Goal: Transaction & Acquisition: Purchase product/service

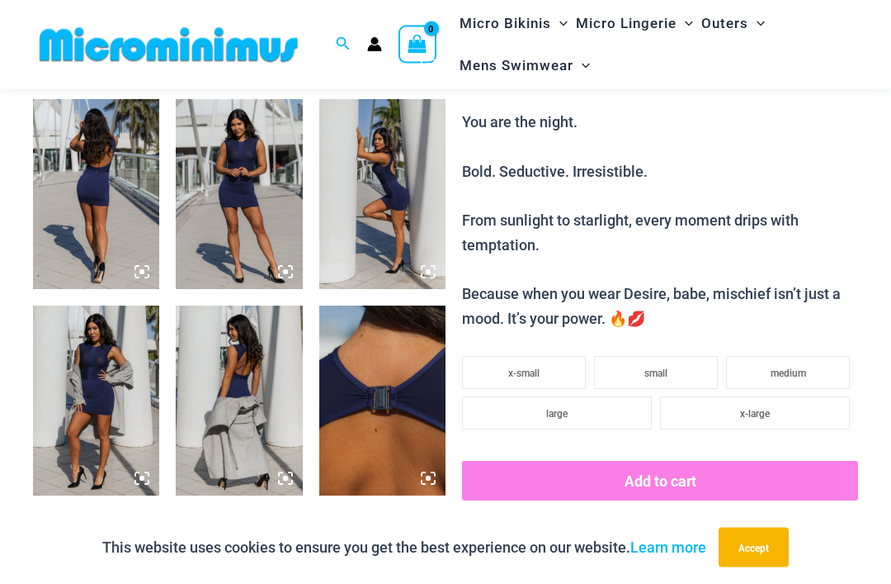
scroll to position [673, 0]
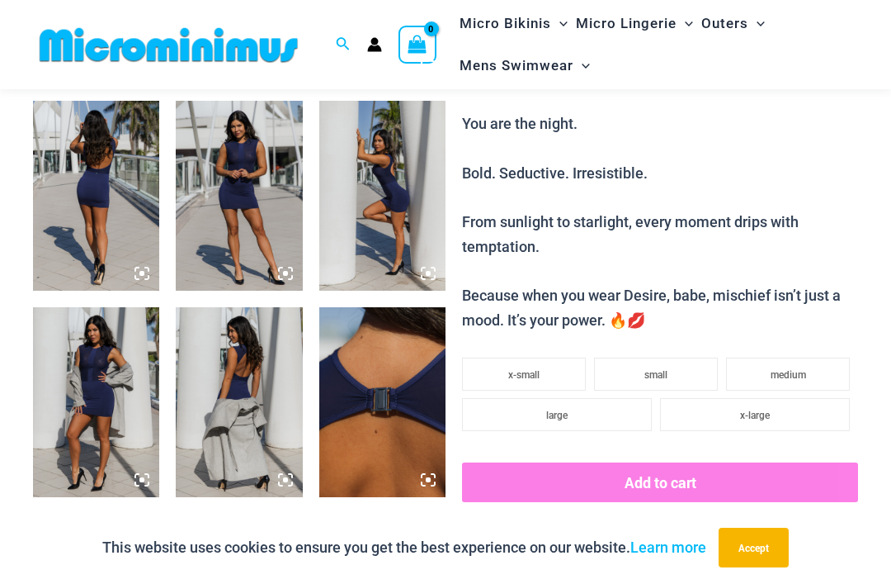
click at [752, 409] on span "x-large" at bounding box center [755, 415] width 30 height 12
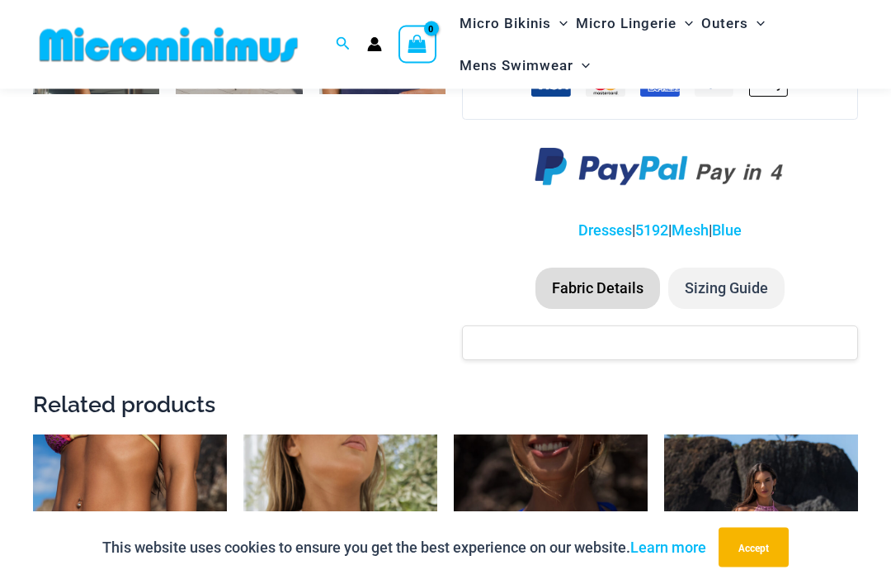
scroll to position [1282, 0]
click at [733, 267] on li "Sizing Guide" at bounding box center [727, 287] width 116 height 41
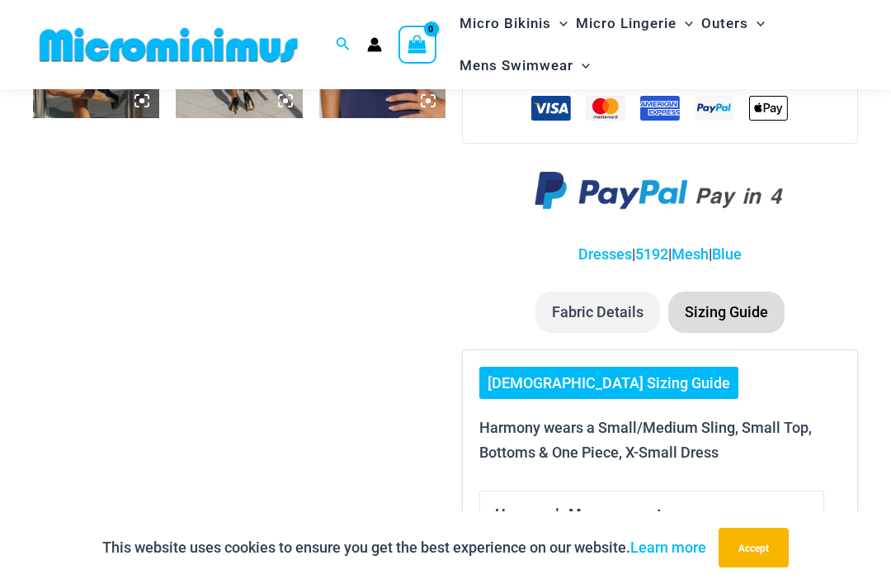
scroll to position [1259, 0]
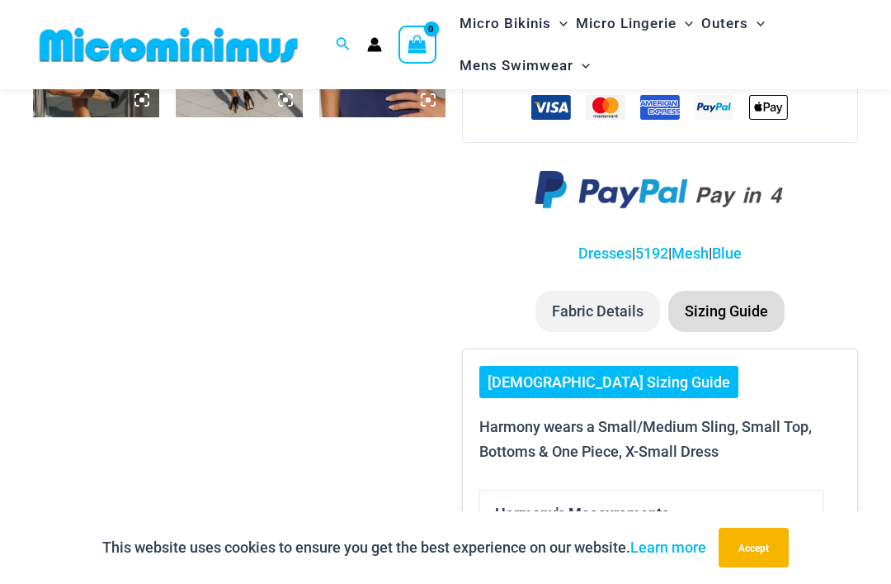
click at [562, 366] on link "[DEMOGRAPHIC_DATA] Sizing Guide" at bounding box center [609, 382] width 259 height 33
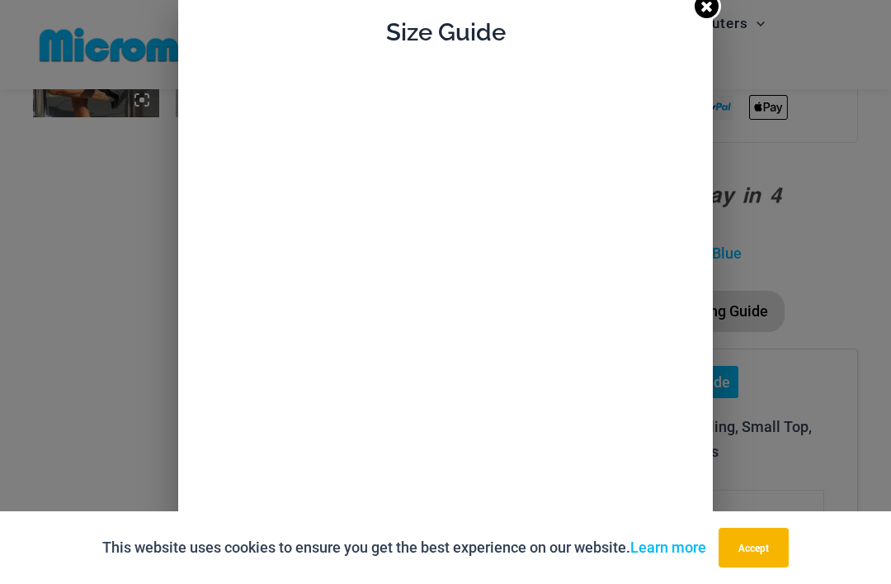
scroll to position [0, 0]
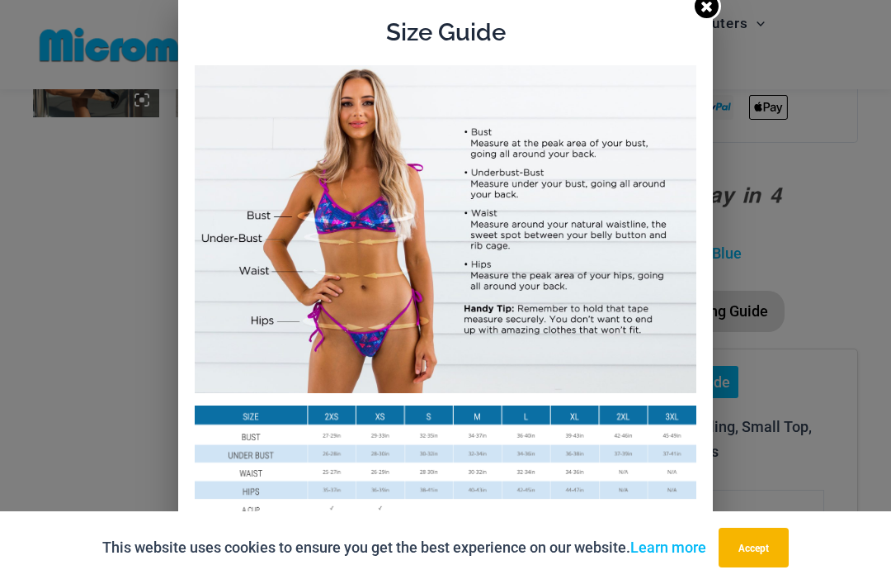
click at [721, 2] on link at bounding box center [706, 6] width 29 height 29
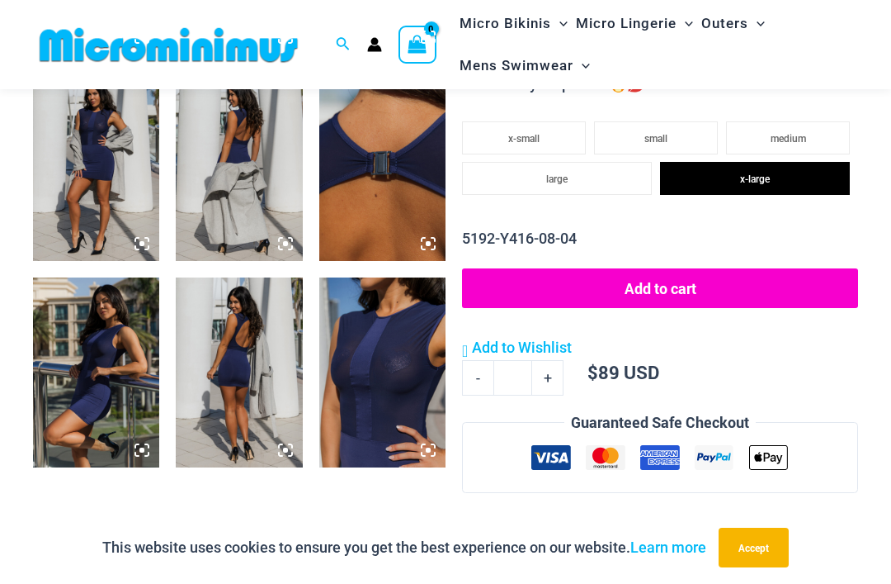
scroll to position [868, 0]
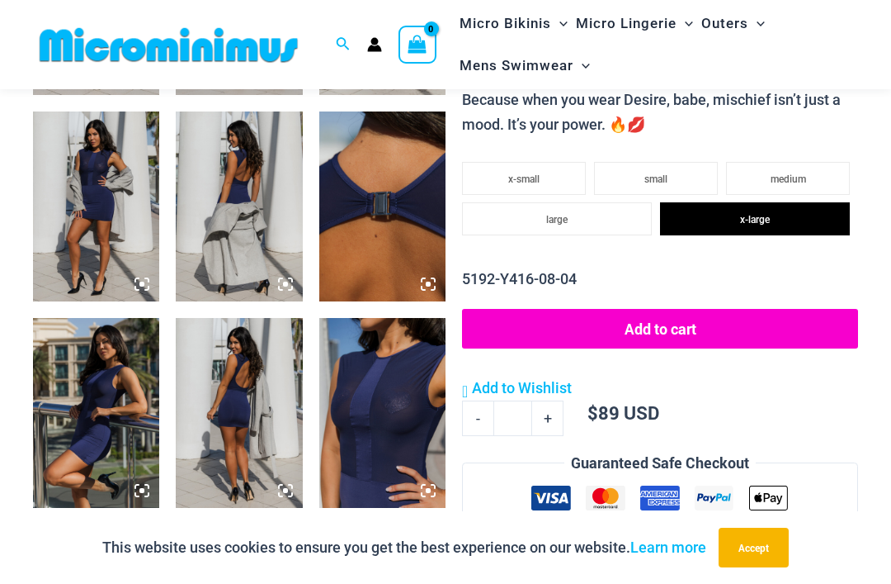
click at [378, 389] on img at bounding box center [382, 413] width 126 height 190
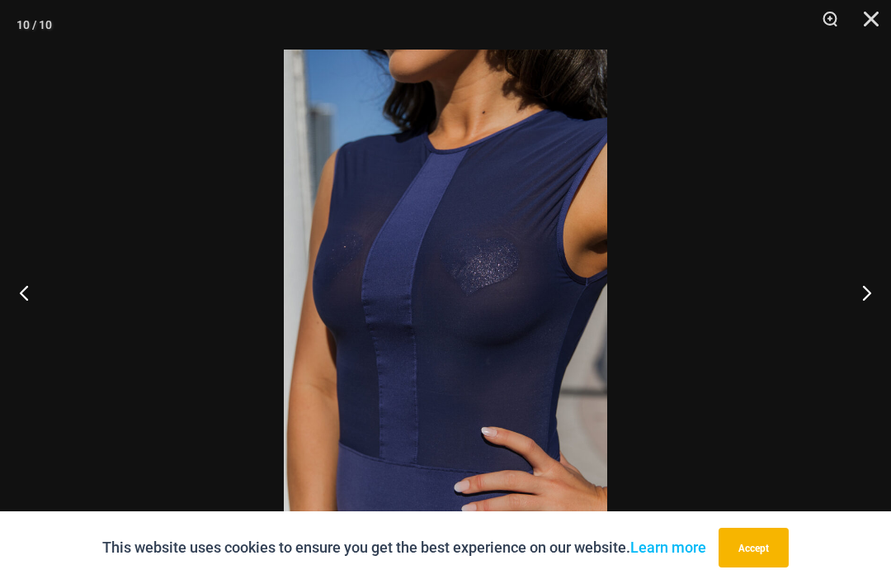
click at [13, 299] on button "Previous" at bounding box center [31, 292] width 62 height 83
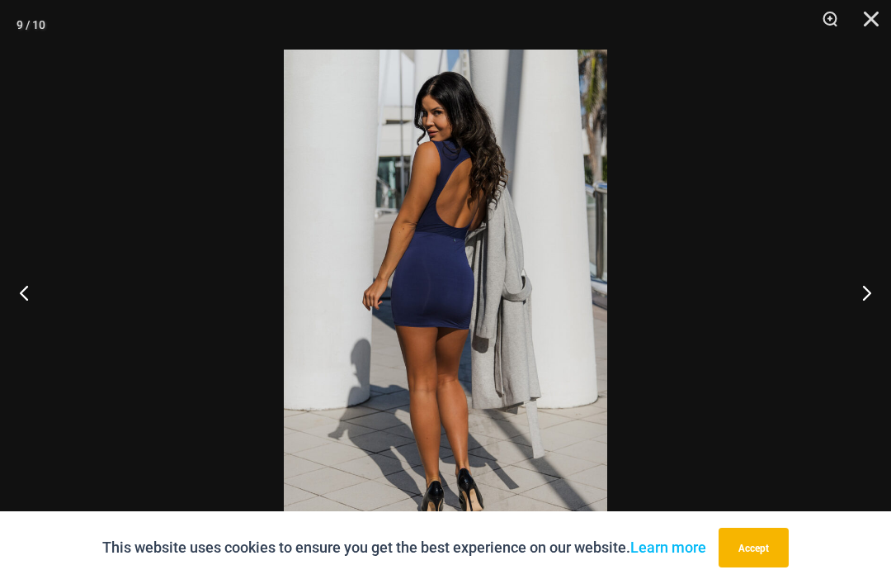
click at [12, 298] on button "Previous" at bounding box center [31, 292] width 62 height 83
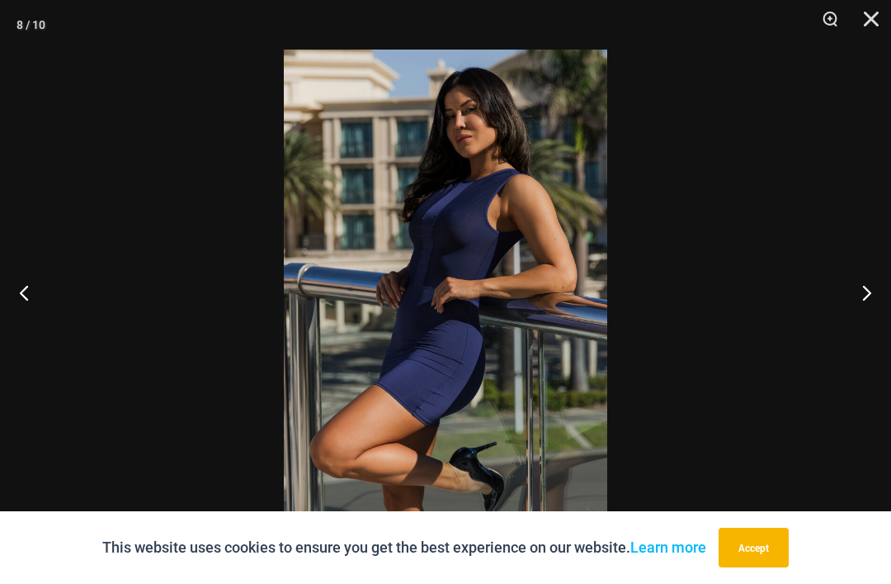
click at [15, 299] on button "Previous" at bounding box center [31, 292] width 62 height 83
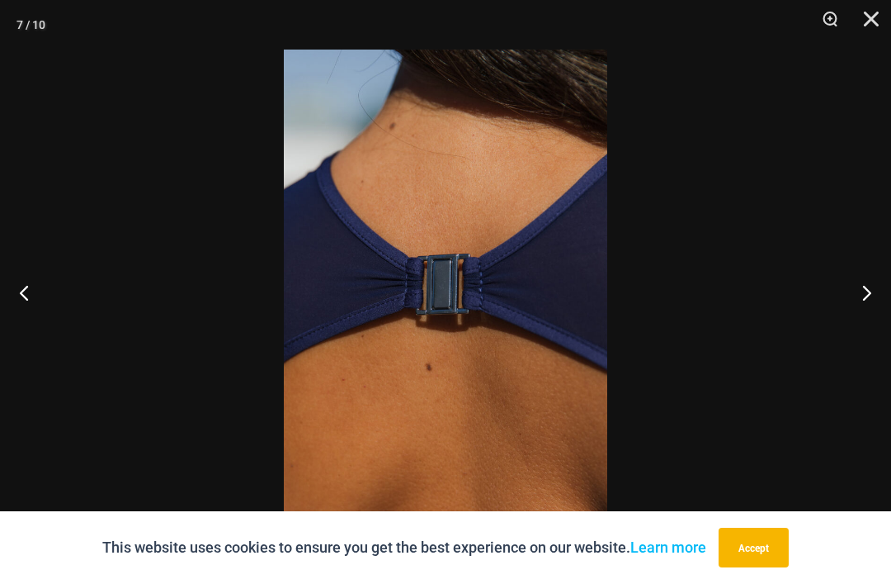
click at [11, 295] on button "Previous" at bounding box center [31, 292] width 62 height 83
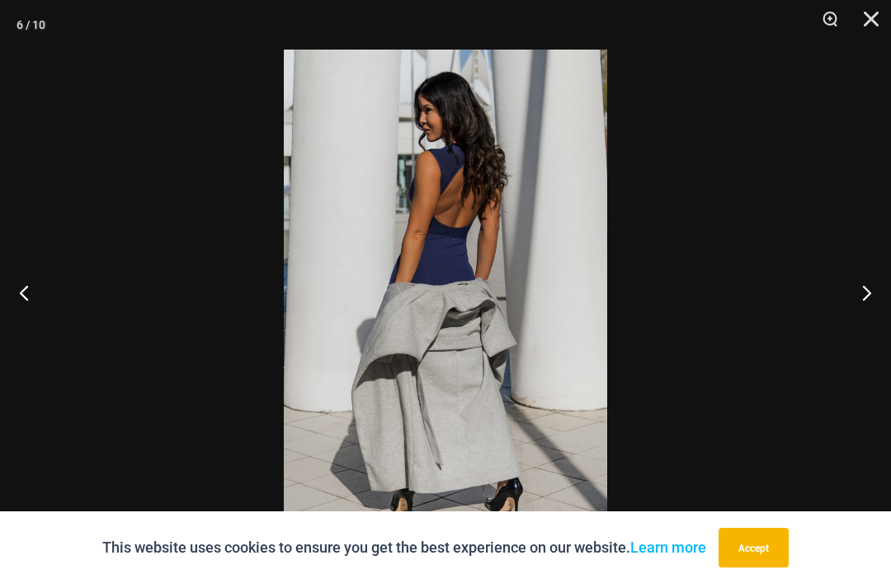
click at [12, 295] on button "Previous" at bounding box center [31, 292] width 62 height 83
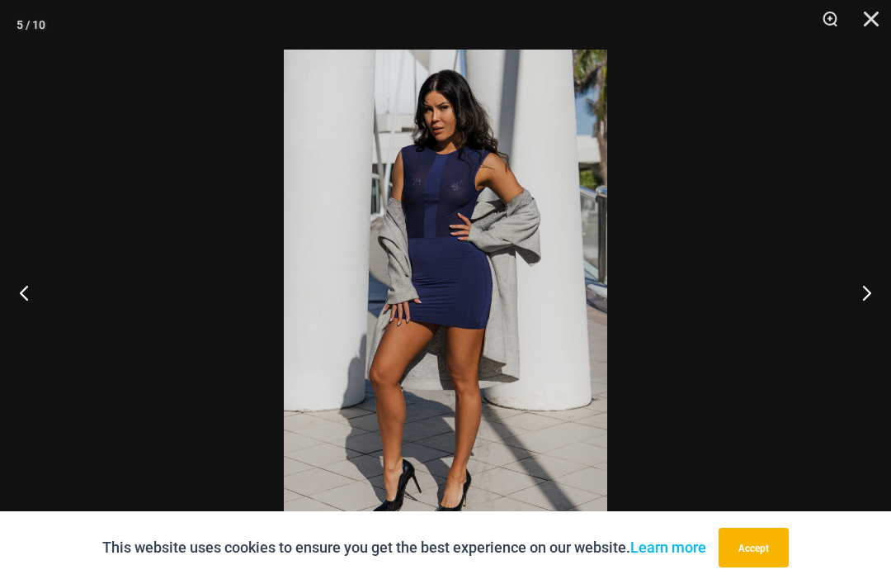
click at [7, 290] on button "Previous" at bounding box center [31, 292] width 62 height 83
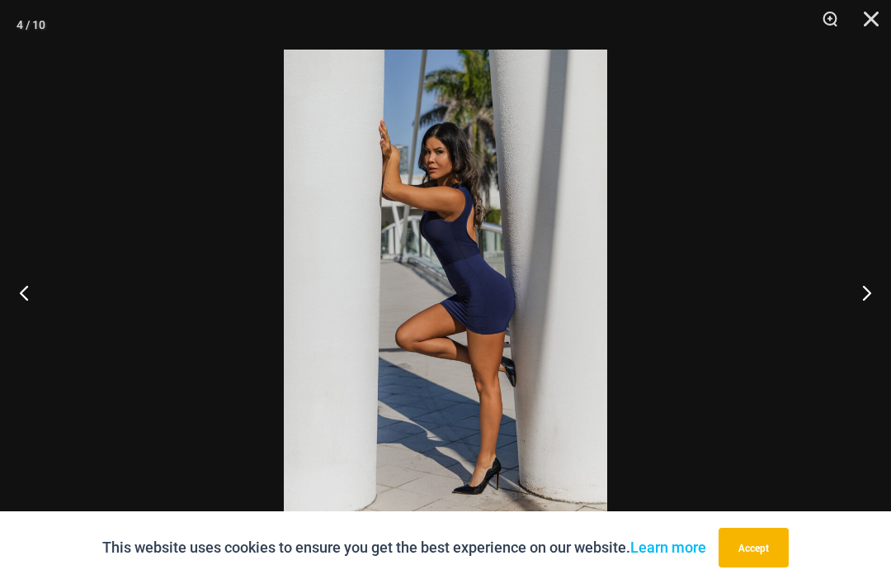
click at [12, 295] on button "Previous" at bounding box center [31, 292] width 62 height 83
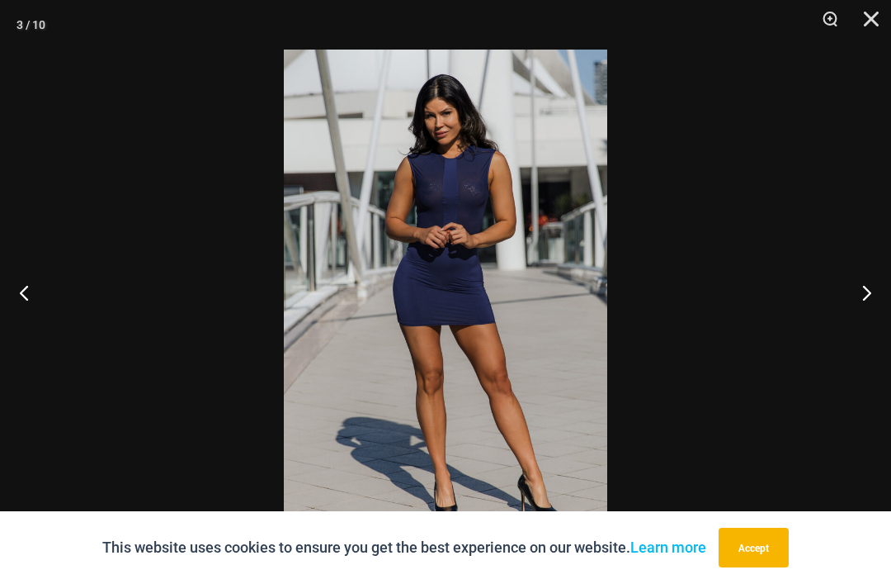
click at [8, 291] on button "Previous" at bounding box center [31, 292] width 62 height 83
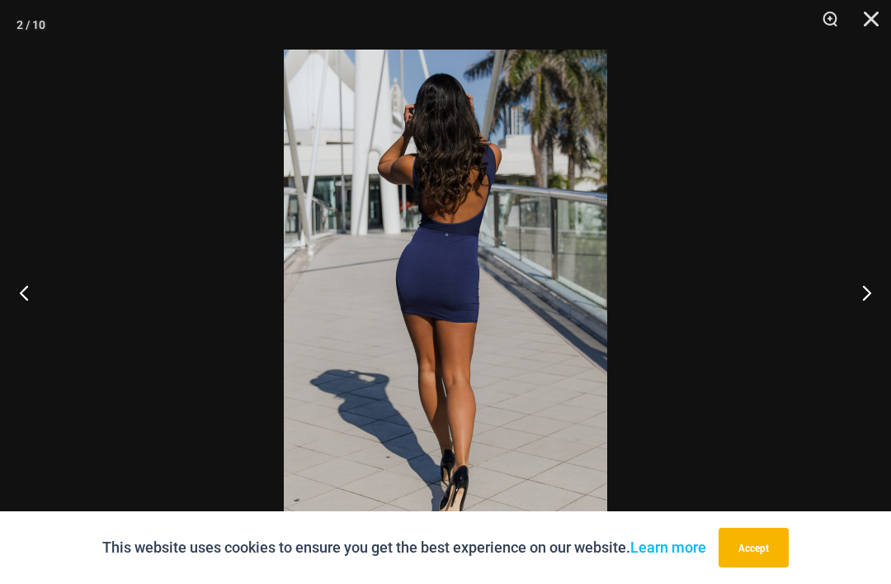
click at [11, 297] on button "Previous" at bounding box center [31, 292] width 62 height 83
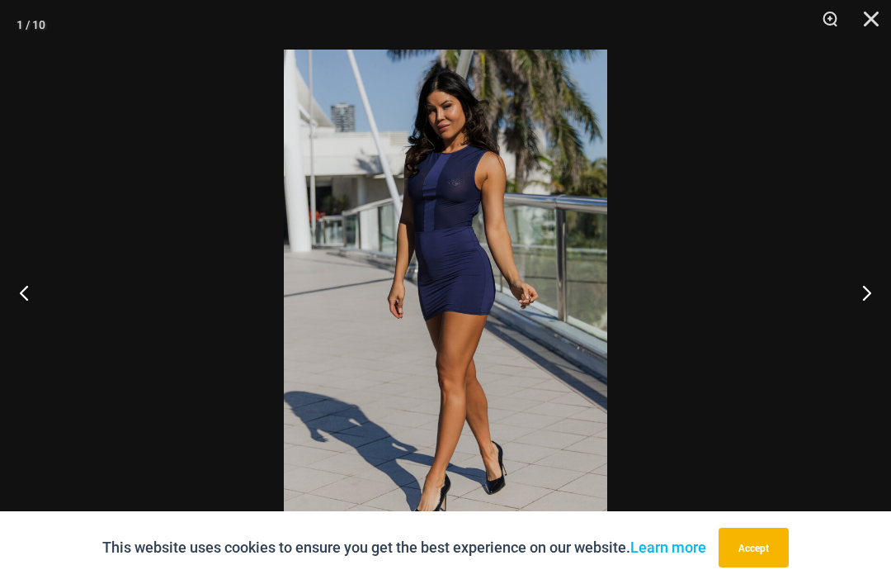
click at [11, 297] on button "Previous" at bounding box center [31, 292] width 62 height 83
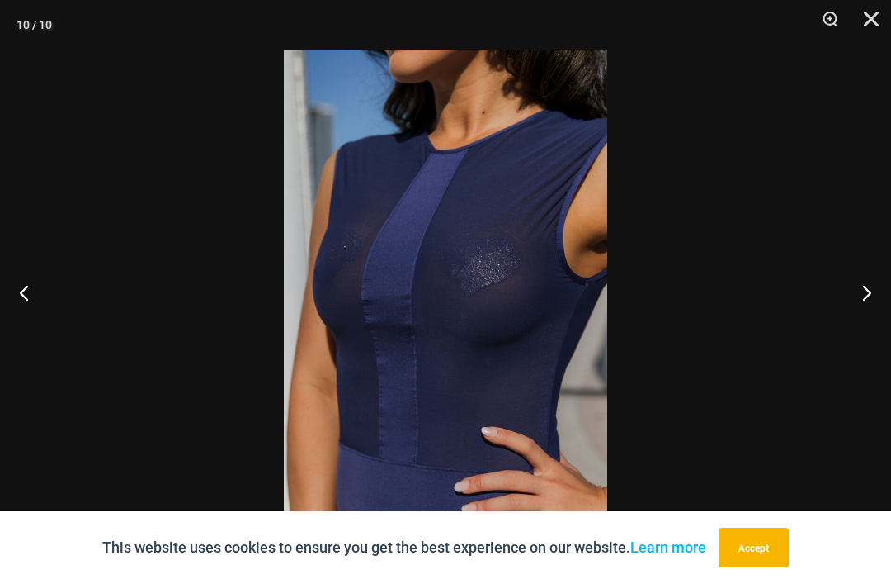
click at [884, 12] on button "Close" at bounding box center [865, 25] width 41 height 50
